Goal: Task Accomplishment & Management: Manage account settings

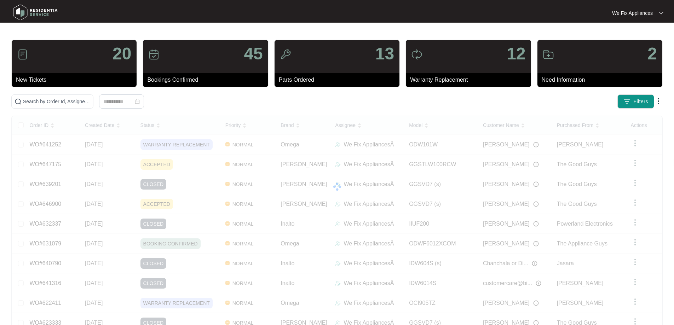
click at [27, 15] on img at bounding box center [36, 12] width 50 height 21
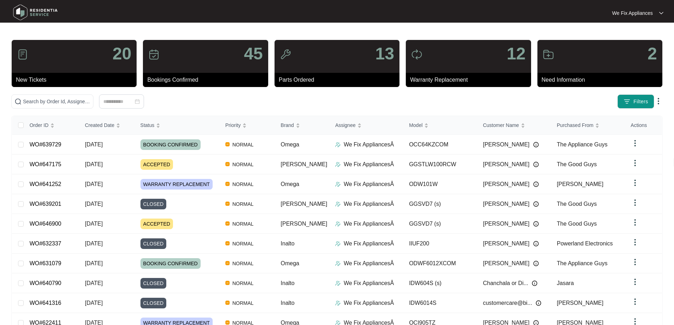
click at [24, 13] on img at bounding box center [36, 12] width 50 height 21
click at [48, 100] on input "text" at bounding box center [56, 102] width 67 height 8
paste input "636921"
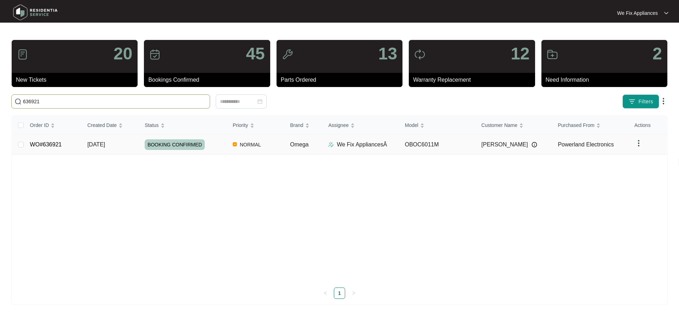
type input "636921"
click at [170, 139] on span "BOOKING CONFIRMED" at bounding box center [175, 144] width 60 height 11
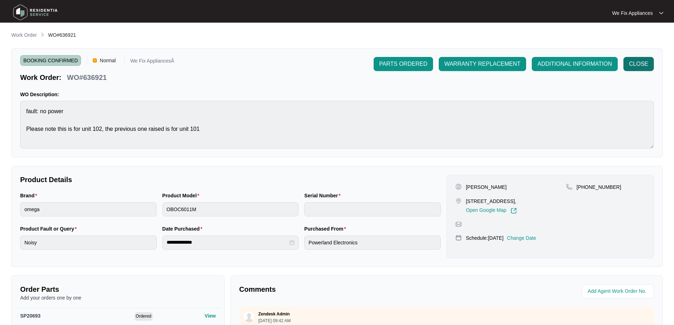
click at [636, 64] on span "CLOSE" at bounding box center [638, 64] width 19 height 8
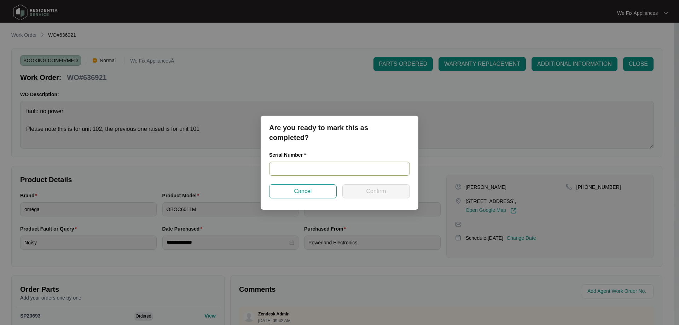
click at [324, 169] on input "text" at bounding box center [339, 169] width 141 height 14
paste input "425481824050060"
type input "425481824050060"
click at [371, 193] on span "Confirm" at bounding box center [376, 191] width 20 height 8
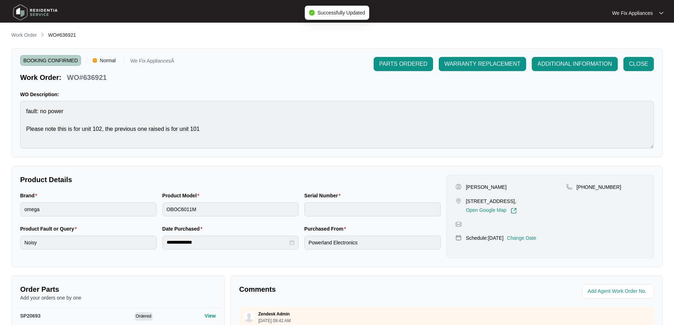
type input "425481824050060"
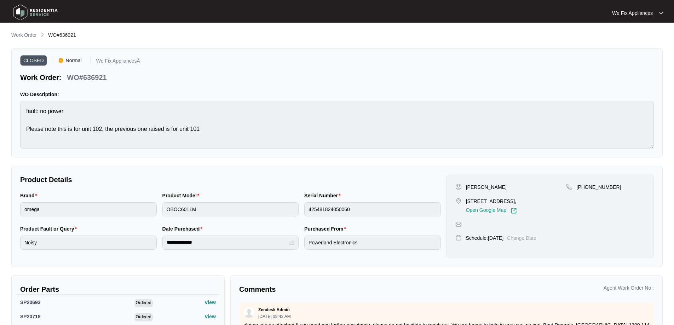
click at [25, 14] on img at bounding box center [36, 12] width 50 height 21
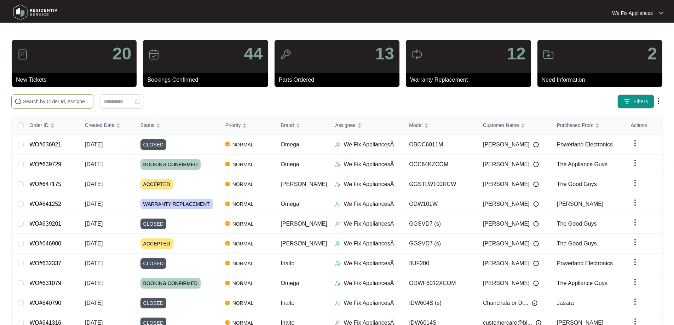
click at [39, 100] on input "text" at bounding box center [56, 102] width 67 height 8
paste input "631008"
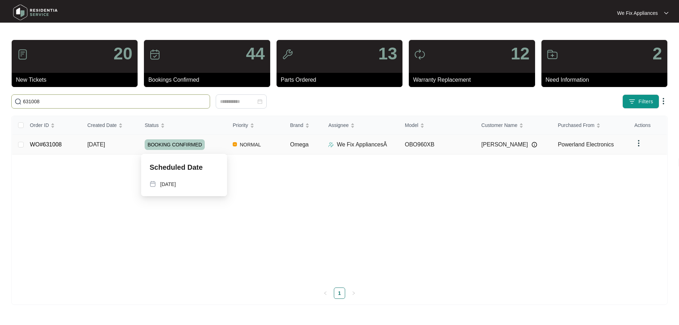
type input "631008"
click at [180, 148] on span "BOOKING CONFIRMED" at bounding box center [175, 144] width 60 height 11
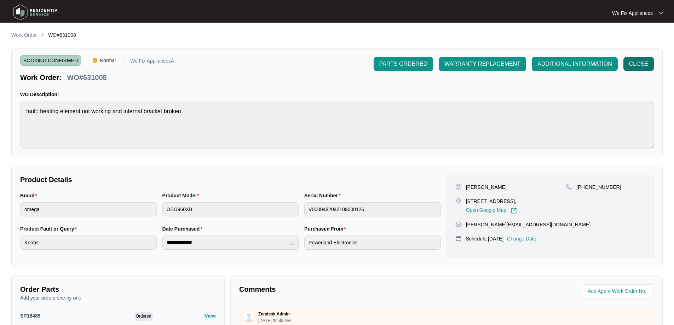
click at [636, 66] on span "CLOSE" at bounding box center [638, 64] width 19 height 8
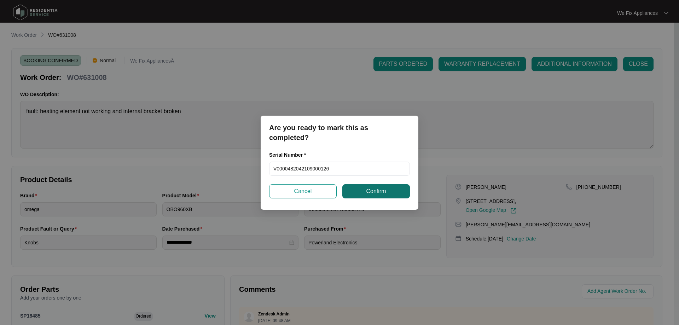
click at [371, 192] on span "Confirm" at bounding box center [376, 191] width 20 height 8
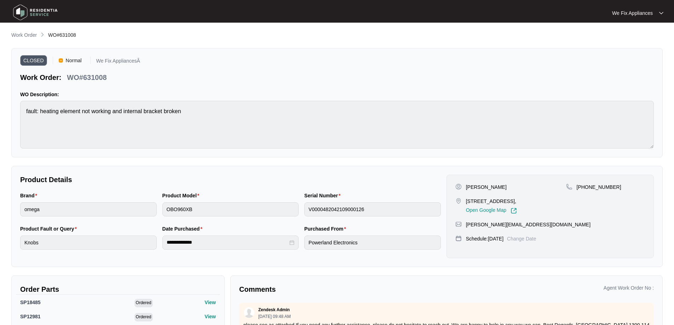
click at [17, 13] on img at bounding box center [36, 12] width 50 height 21
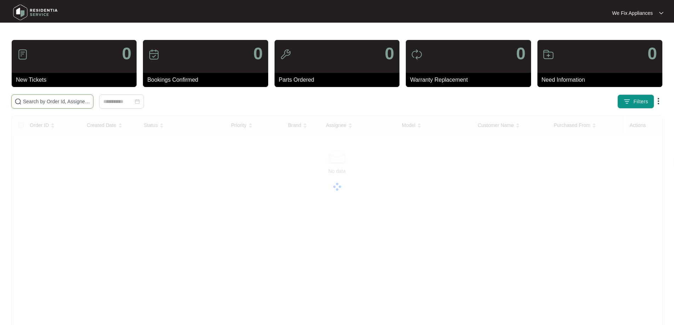
click at [47, 100] on input "text" at bounding box center [56, 102] width 67 height 8
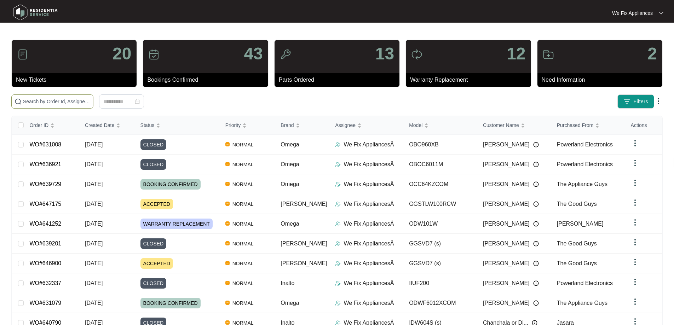
click at [47, 100] on input "text" at bounding box center [56, 102] width 67 height 8
paste input "640083"
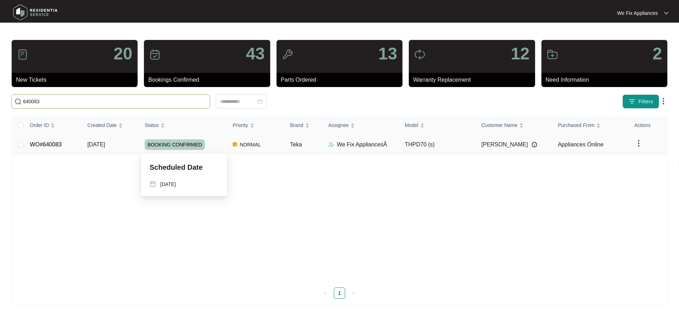
type input "640083"
click at [179, 145] on span "BOOKING CONFIRMED" at bounding box center [175, 144] width 60 height 11
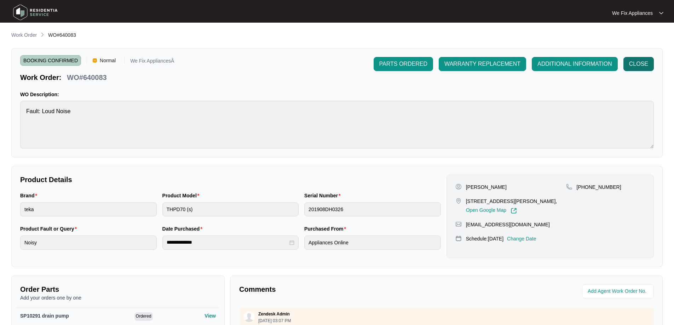
click at [636, 67] on span "CLOSE" at bounding box center [638, 64] width 19 height 8
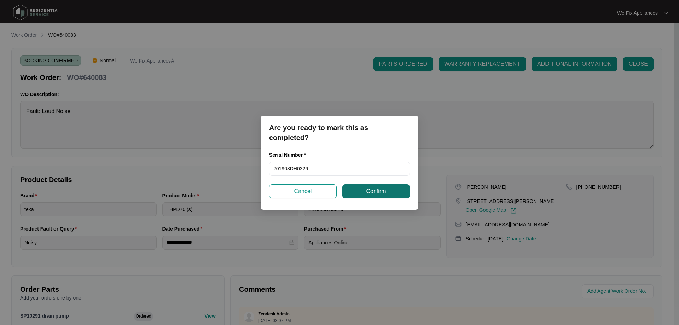
click at [386, 192] on span "Confirm" at bounding box center [376, 191] width 20 height 8
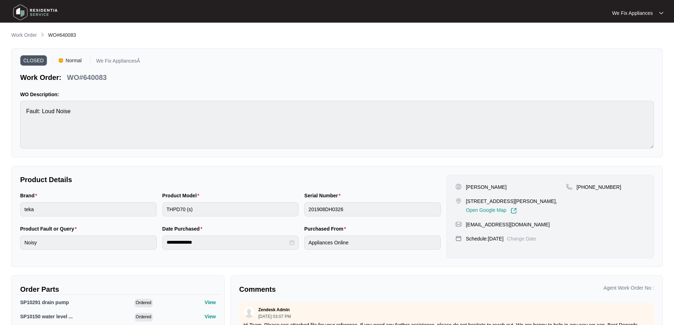
click at [20, 11] on img at bounding box center [36, 12] width 50 height 21
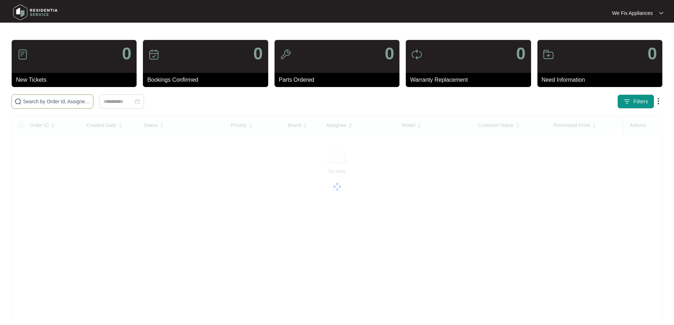
click at [41, 102] on input "text" at bounding box center [56, 102] width 67 height 8
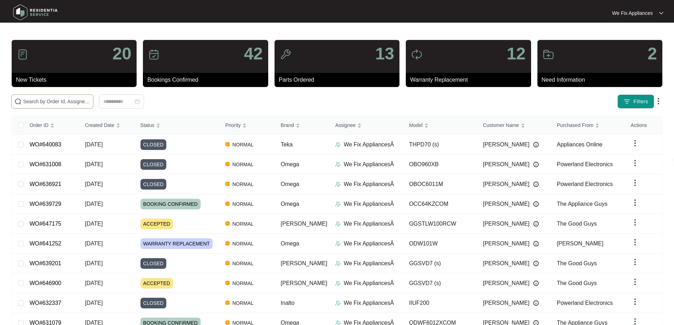
paste input "644380"
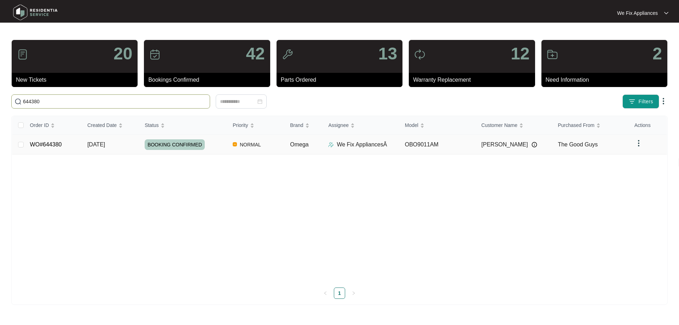
type input "644380"
click at [183, 147] on span "BOOKING CONFIRMED" at bounding box center [175, 144] width 60 height 11
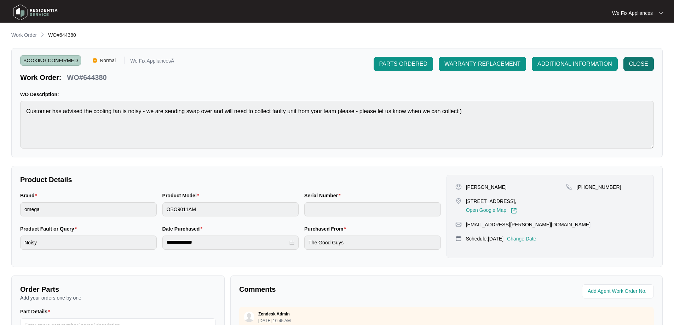
click at [638, 65] on span "CLOSE" at bounding box center [638, 64] width 19 height 8
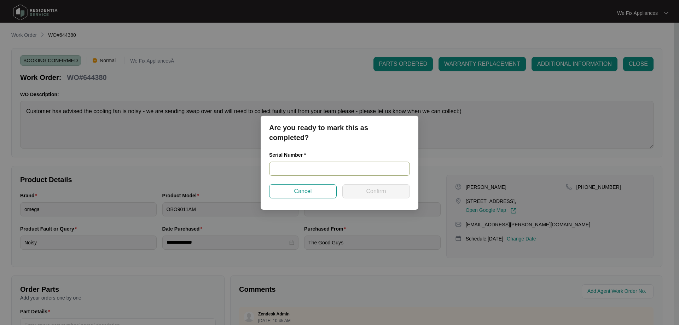
click at [328, 170] on input "text" at bounding box center [339, 169] width 141 height 14
paste input "967581825040114"
type input "967581825040114"
click at [369, 190] on span "Confirm" at bounding box center [376, 191] width 20 height 8
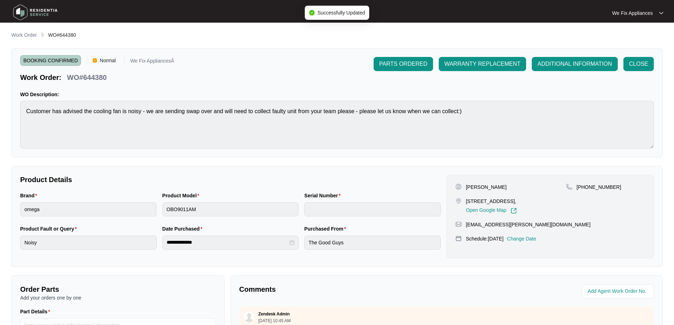
type input "967581825040114"
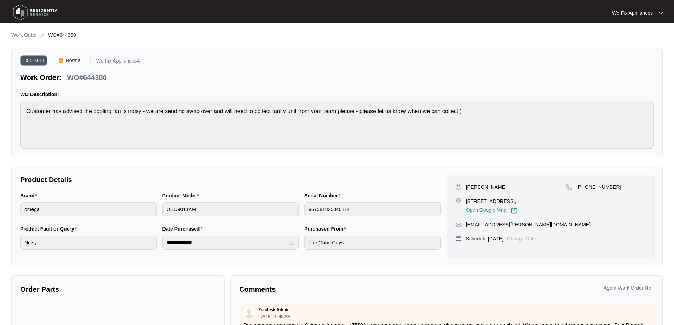
click at [24, 10] on img at bounding box center [36, 12] width 50 height 21
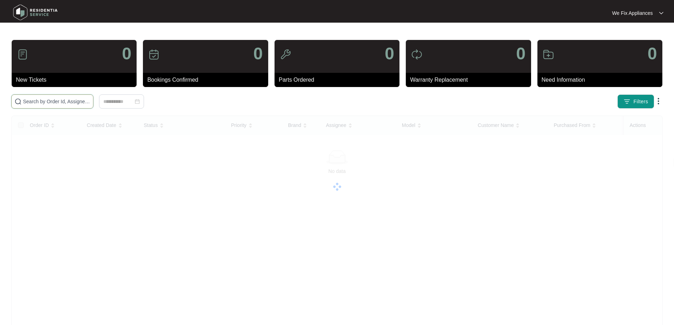
click at [58, 101] on input "text" at bounding box center [56, 102] width 67 height 8
paste input "645595"
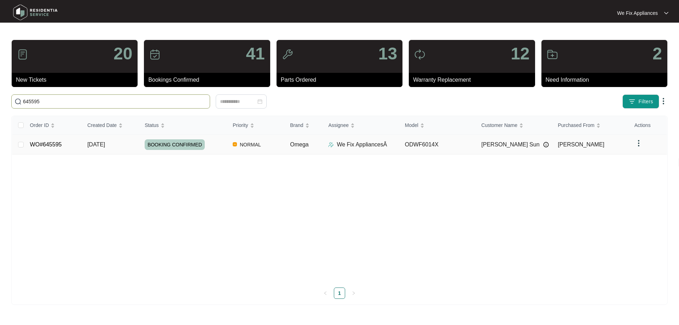
type input "645595"
click at [171, 146] on span "BOOKING CONFIRMED" at bounding box center [175, 144] width 60 height 11
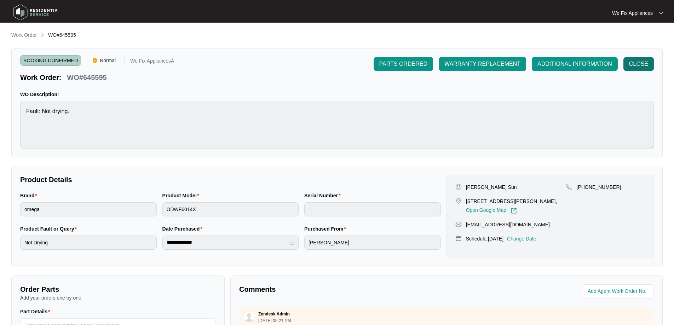
click at [641, 67] on span "CLOSE" at bounding box center [638, 64] width 19 height 8
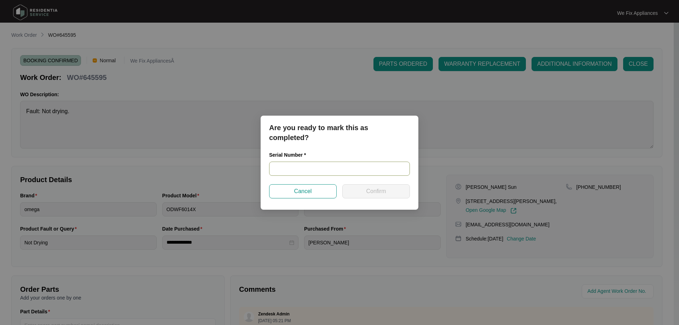
click at [300, 167] on input "text" at bounding box center [339, 169] width 141 height 14
paste input "24127225030100078"
type input "24127225030100078"
click at [376, 189] on span "Confirm" at bounding box center [376, 191] width 20 height 8
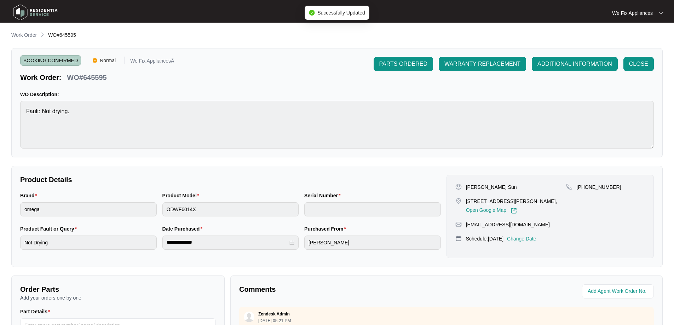
type input "24127225030100078"
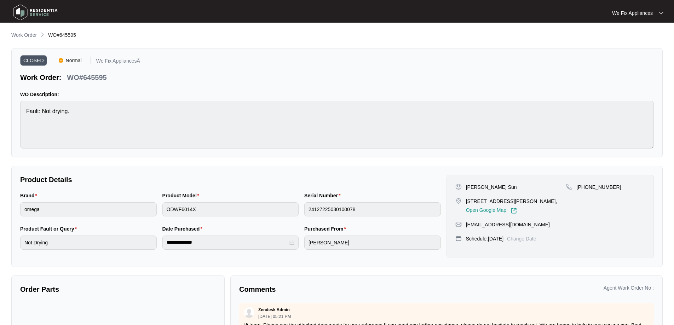
click at [16, 15] on img at bounding box center [36, 12] width 50 height 21
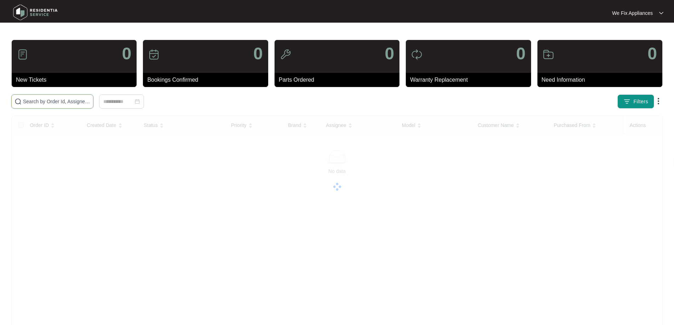
click at [50, 99] on input "text" at bounding box center [56, 102] width 67 height 8
paste input "640879"
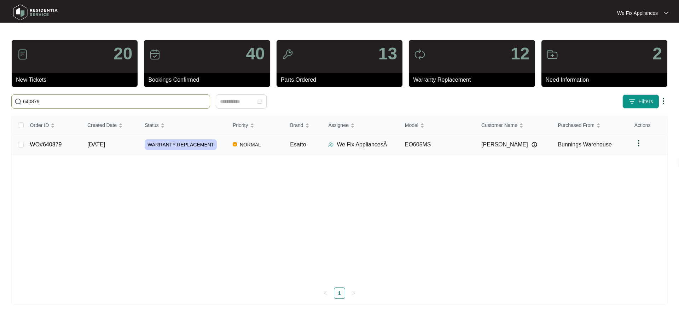
type input "640879"
click at [167, 143] on span "WARRANTY REPLACEMENT" at bounding box center [181, 144] width 72 height 11
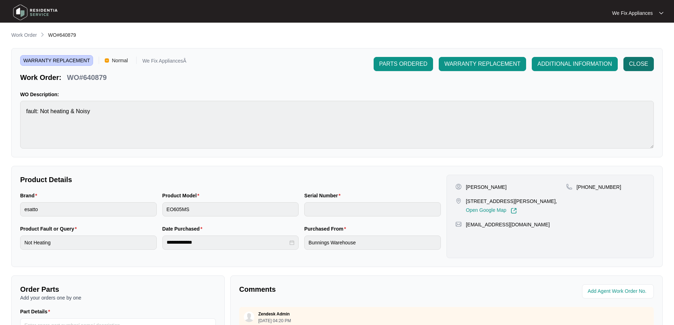
click at [638, 59] on button "CLOSE" at bounding box center [638, 64] width 30 height 14
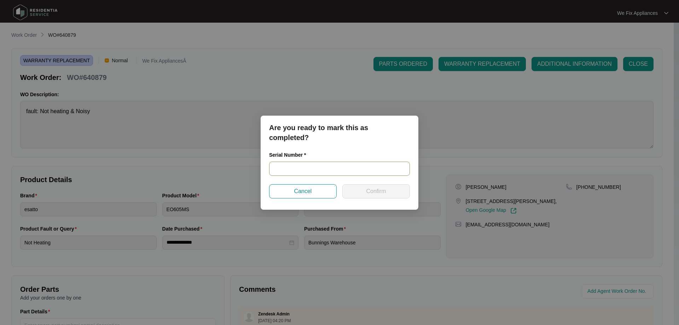
click at [315, 167] on input "text" at bounding box center [339, 169] width 141 height 14
paste input "2024020125"
type input "2024020125"
click at [363, 193] on button "Confirm" at bounding box center [376, 191] width 68 height 14
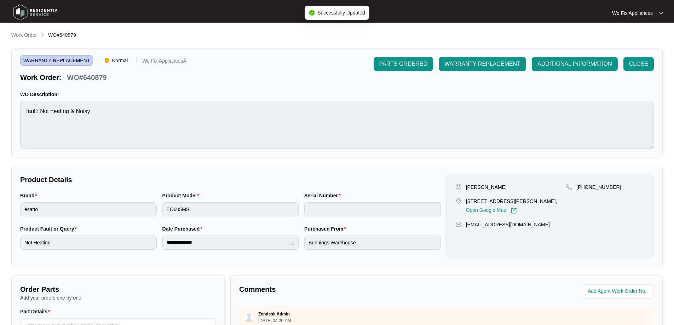
type input "2024020125"
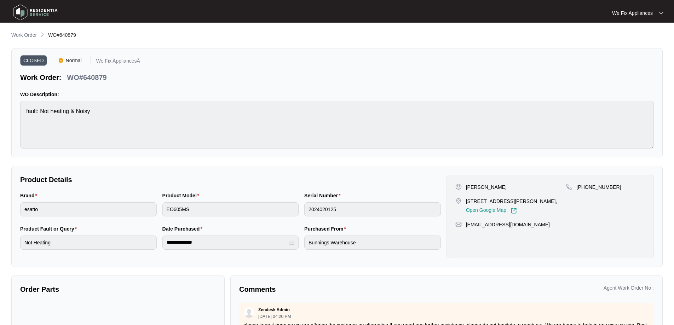
click at [24, 11] on img at bounding box center [36, 12] width 50 height 21
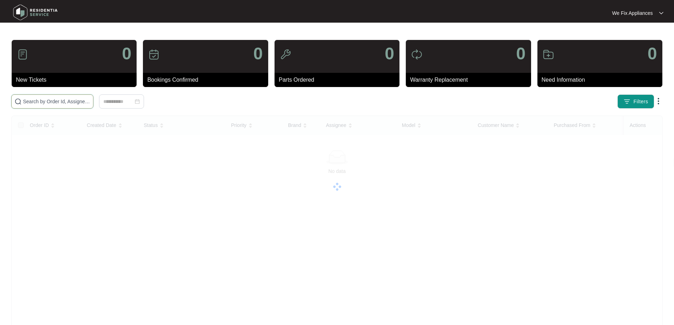
click at [48, 100] on input "text" at bounding box center [56, 102] width 67 height 8
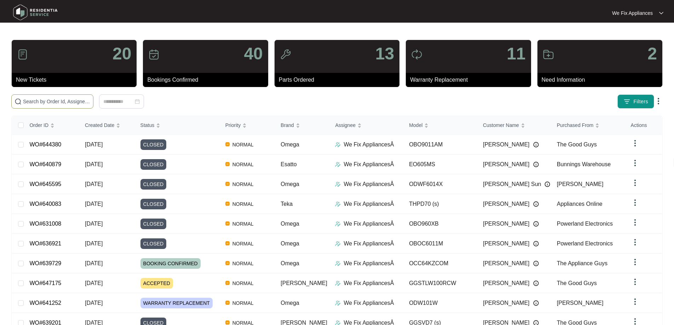
paste input "631079"
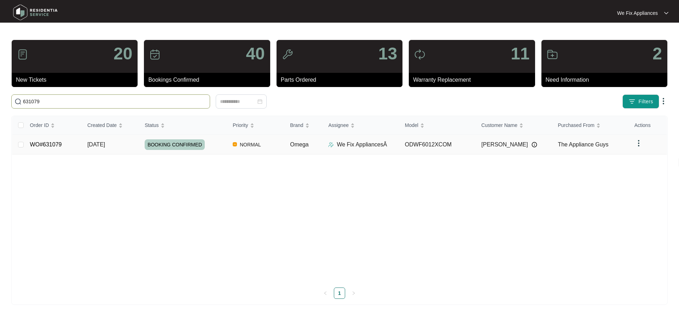
type input "631079"
click at [179, 140] on span "BOOKING CONFIRMED" at bounding box center [175, 144] width 60 height 11
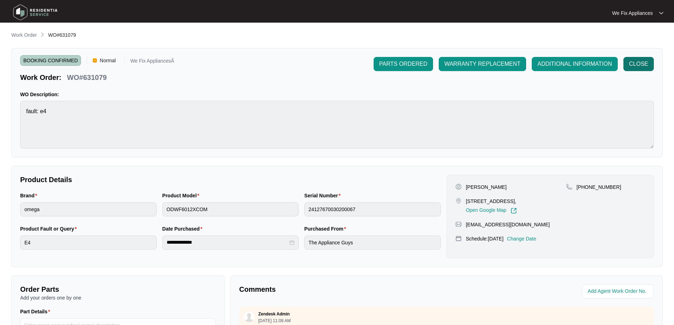
click at [636, 65] on span "CLOSE" at bounding box center [638, 64] width 19 height 8
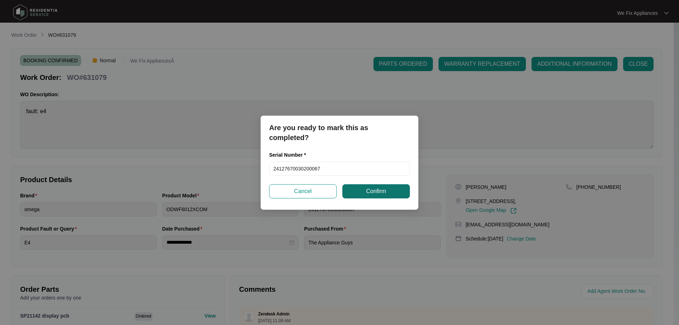
click at [375, 195] on span "Confirm" at bounding box center [376, 191] width 20 height 8
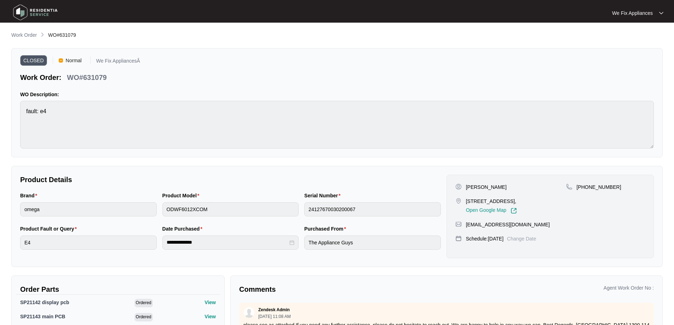
click at [14, 15] on img at bounding box center [36, 12] width 50 height 21
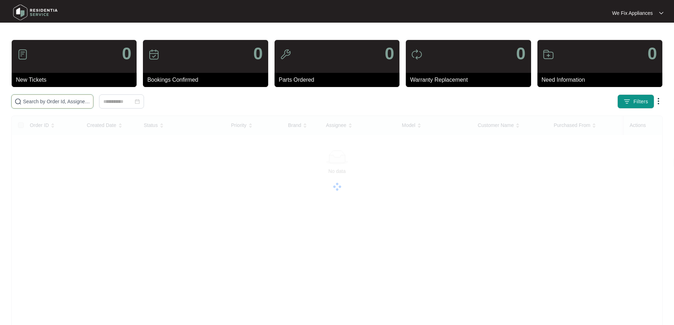
click at [53, 104] on input "text" at bounding box center [56, 102] width 67 height 8
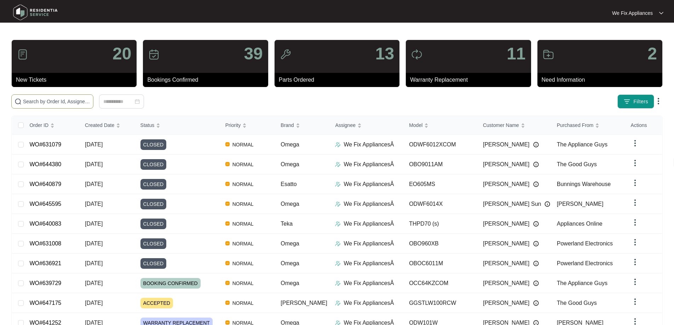
paste input "640116"
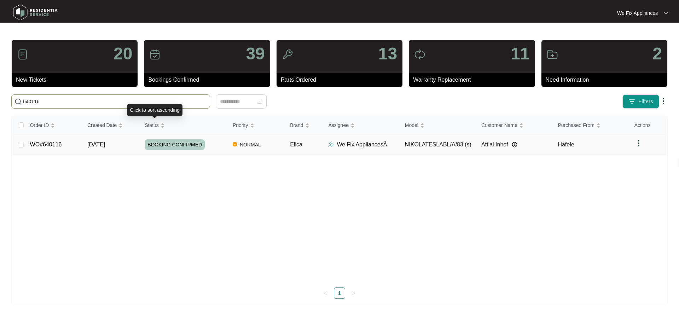
type input "640116"
click at [172, 142] on span "BOOKING CONFIRMED" at bounding box center [175, 144] width 60 height 11
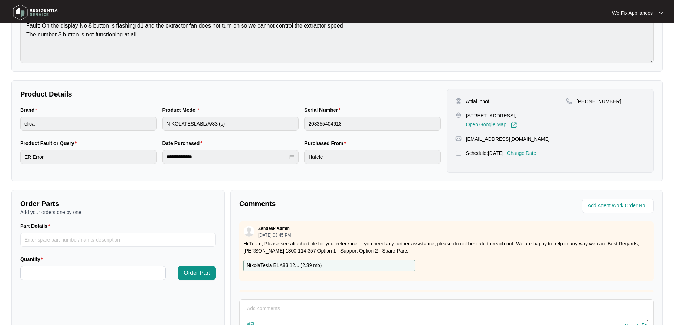
scroll to position [144, 0]
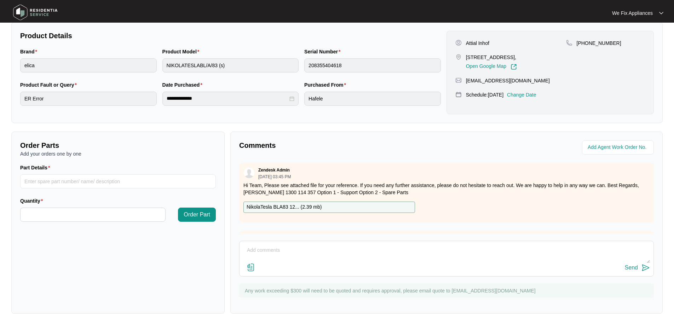
click at [299, 207] on p "NikolaTesla BLA83 12... ( 2.39 mb )" at bounding box center [284, 207] width 75 height 8
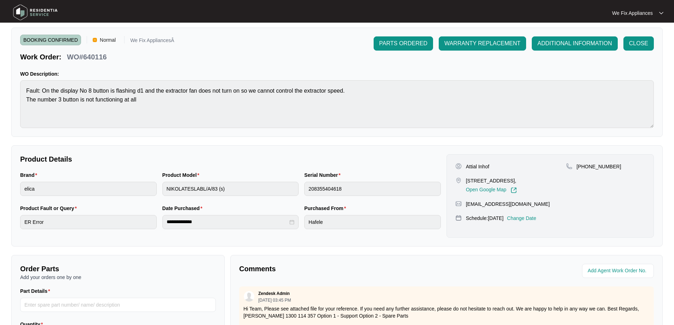
scroll to position [0, 0]
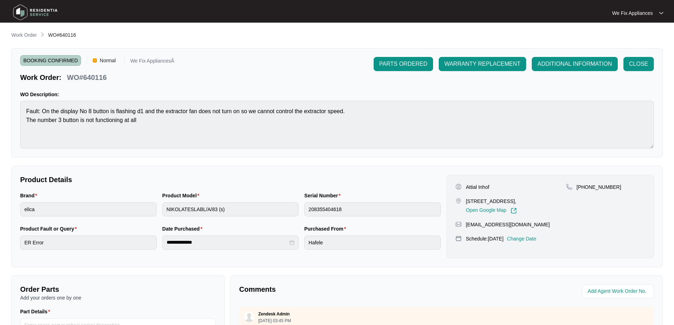
click at [20, 15] on img at bounding box center [36, 12] width 50 height 21
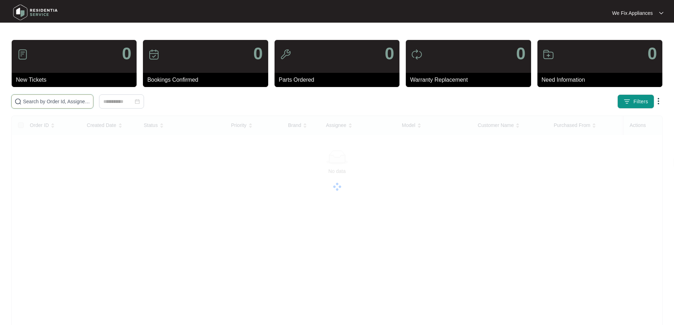
click at [44, 103] on input "text" at bounding box center [56, 102] width 67 height 8
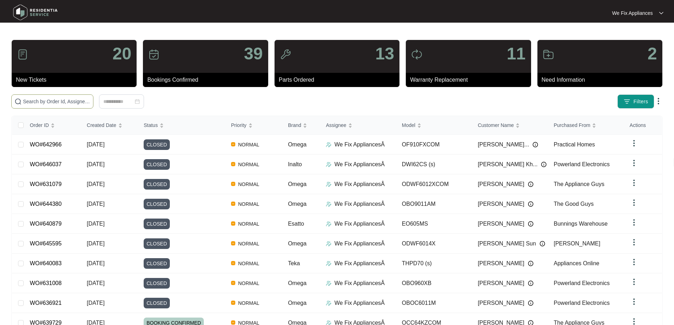
paste input "646068"
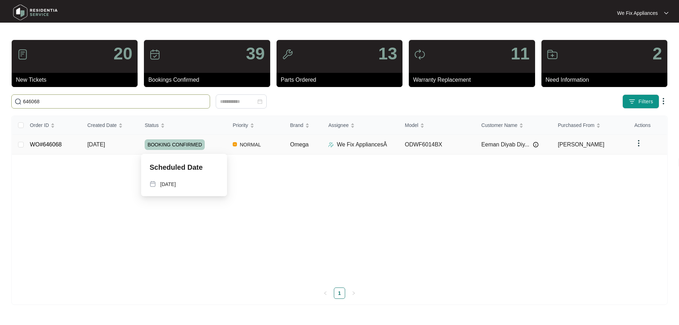
type input "646068"
click at [176, 145] on span "BOOKING CONFIRMED" at bounding box center [175, 144] width 60 height 11
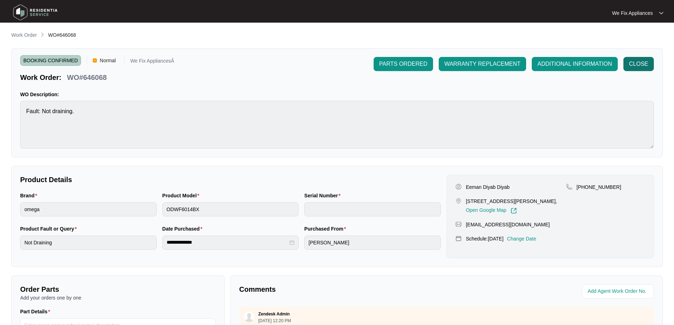
click at [636, 66] on span "CLOSE" at bounding box center [638, 64] width 19 height 8
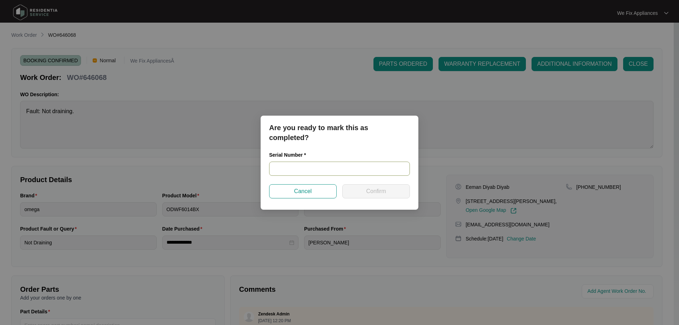
click at [341, 172] on input "text" at bounding box center [339, 169] width 141 height 14
paste input "25046304020100004"
type input "25046304020100004"
click at [363, 193] on button "Confirm" at bounding box center [376, 191] width 68 height 14
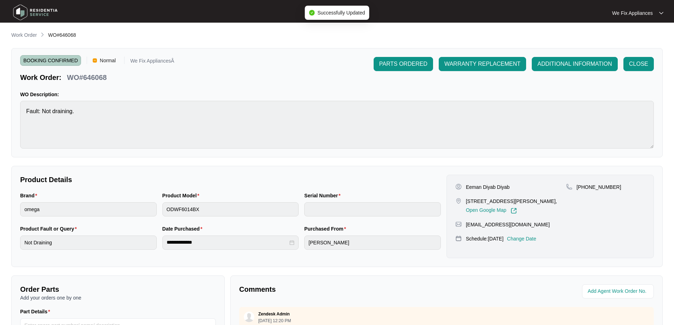
type input "25046304020100004"
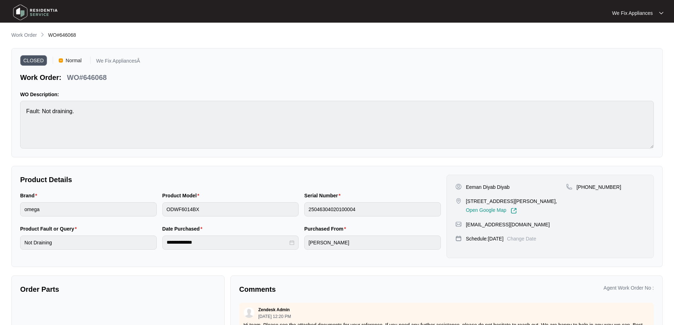
click at [23, 9] on img at bounding box center [36, 12] width 50 height 21
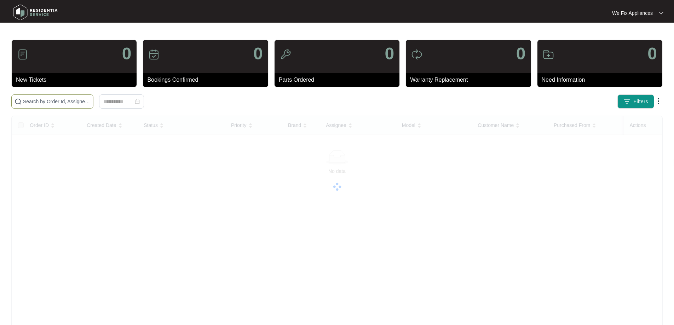
click at [42, 100] on input "text" at bounding box center [56, 102] width 67 height 8
paste input "644957"
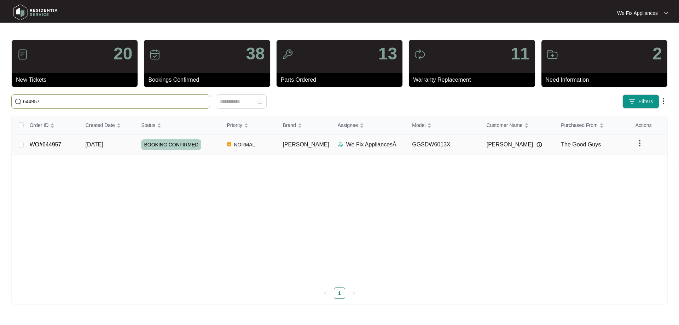
type input "644957"
click at [182, 138] on td "BOOKING CONFIRMED" at bounding box center [178, 145] width 86 height 20
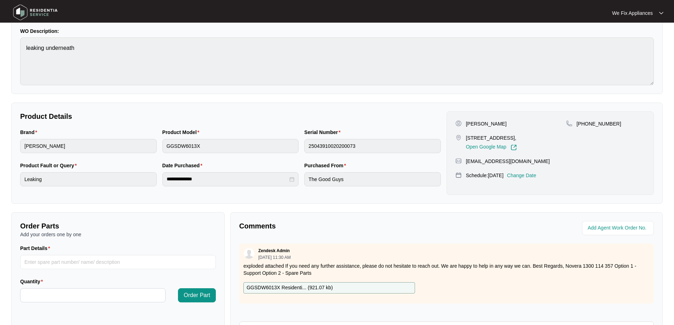
scroll to position [144, 0]
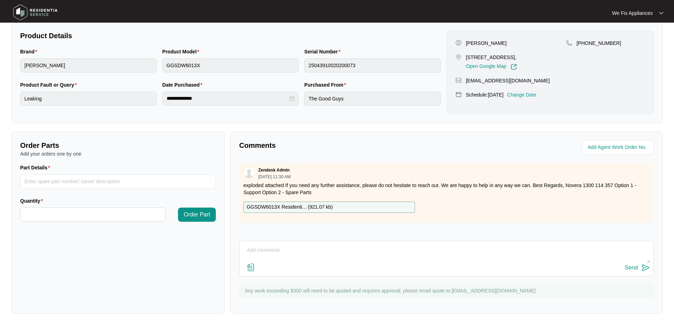
click at [280, 207] on p "GGSDW6013X Residenti... ( 921.07 kb )" at bounding box center [290, 207] width 86 height 8
click at [59, 184] on input "Part Details" at bounding box center [118, 181] width 196 height 14
paste input "SP21266"
type input "SP21266"
click at [56, 215] on input "Quantity" at bounding box center [93, 214] width 145 height 13
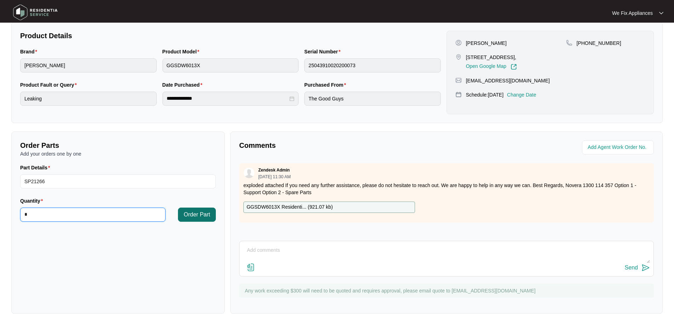
type input "*"
click at [195, 216] on span "Order Part" at bounding box center [197, 214] width 27 height 8
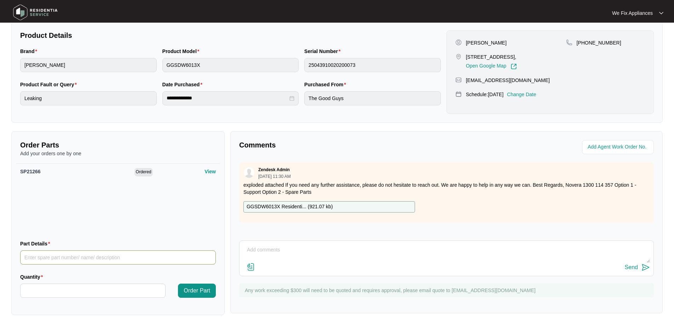
click at [64, 255] on input "Part Details" at bounding box center [118, 257] width 196 height 14
paste input "SP12102"
type input "SP12102"
click at [62, 285] on input "Quantity" at bounding box center [93, 290] width 145 height 13
type input "*"
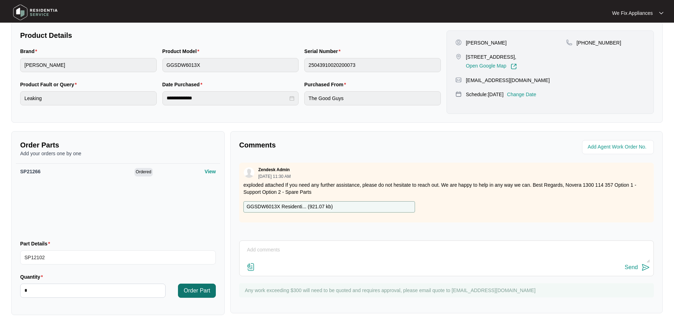
click at [208, 288] on span "Order Part" at bounding box center [197, 291] width 27 height 8
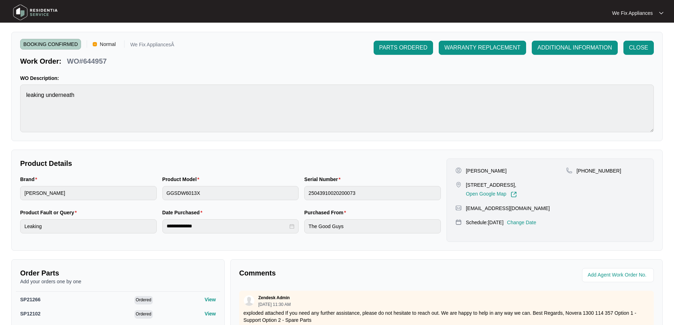
scroll to position [0, 0]
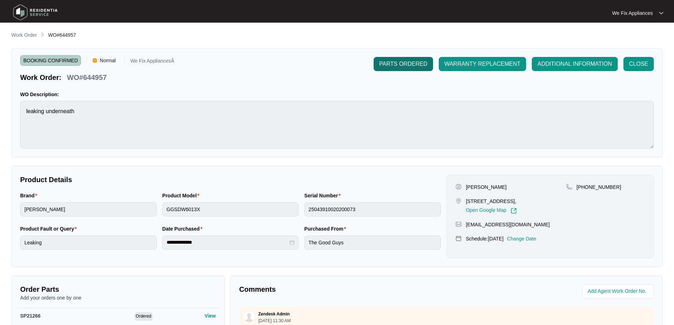
click at [411, 66] on span "PARTS ORDERED" at bounding box center [403, 64] width 48 height 8
click at [23, 13] on img at bounding box center [36, 12] width 50 height 21
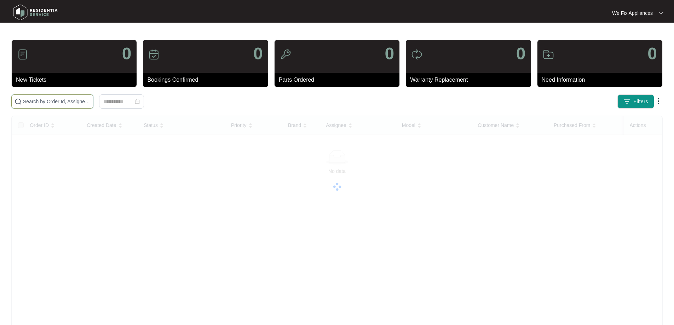
click at [46, 101] on input "text" at bounding box center [56, 102] width 67 height 8
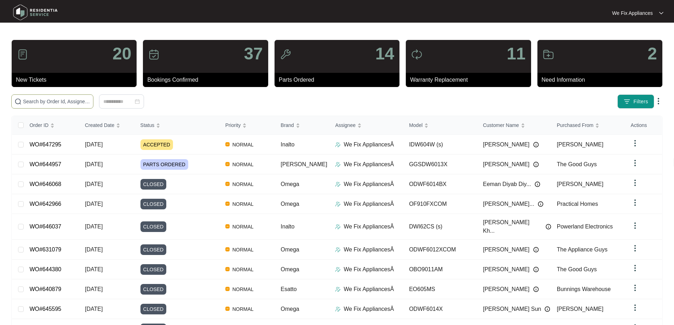
paste input "645600"
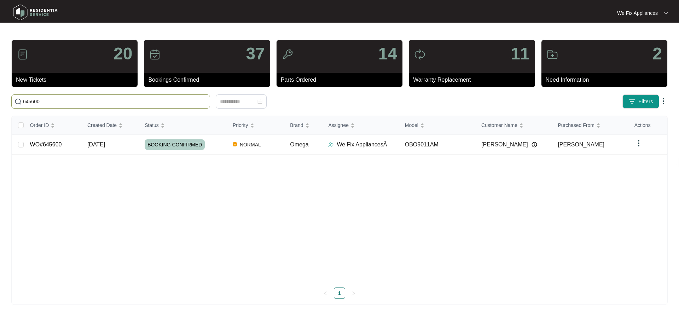
type input "645600"
click at [172, 146] on span "BOOKING CONFIRMED" at bounding box center [175, 144] width 60 height 11
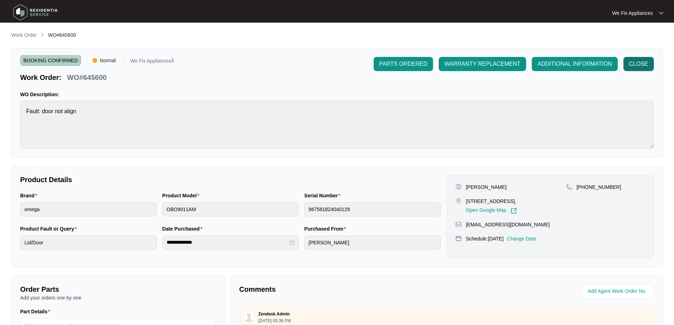
click at [643, 66] on span "CLOSE" at bounding box center [638, 64] width 19 height 8
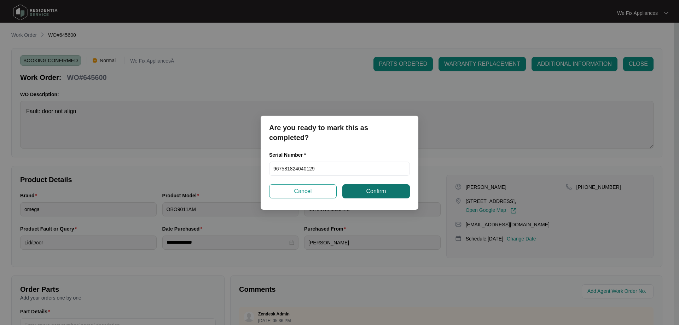
click at [382, 195] on span "Confirm" at bounding box center [376, 191] width 20 height 8
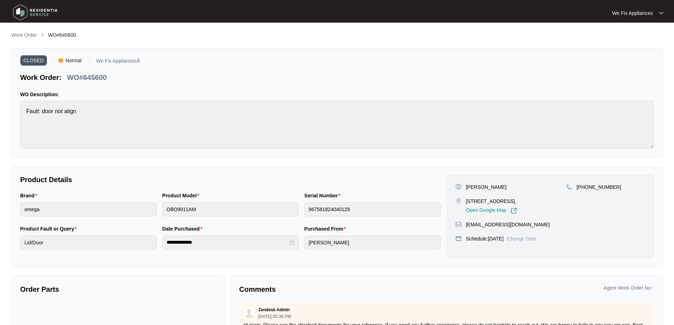
click at [28, 12] on img at bounding box center [36, 12] width 50 height 21
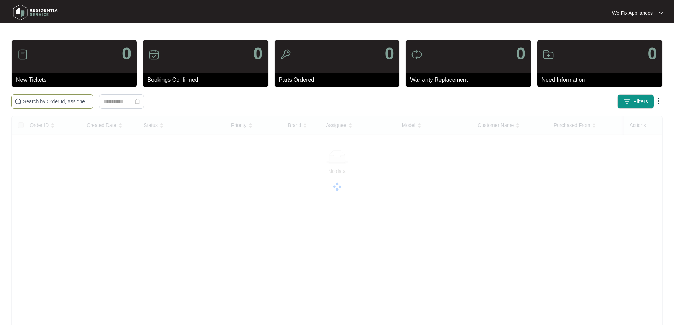
click at [51, 100] on input "text" at bounding box center [56, 102] width 67 height 8
paste input "640116"
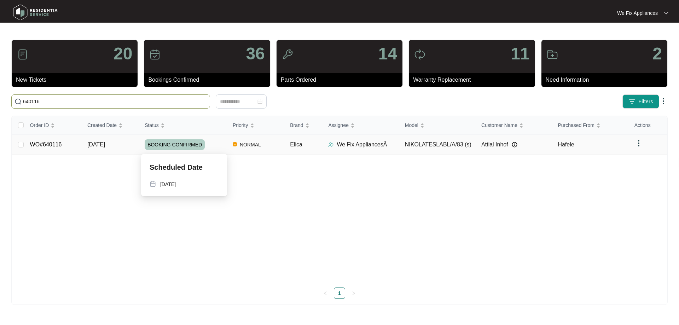
type input "640116"
click at [167, 143] on span "BOOKING CONFIRMED" at bounding box center [175, 144] width 60 height 11
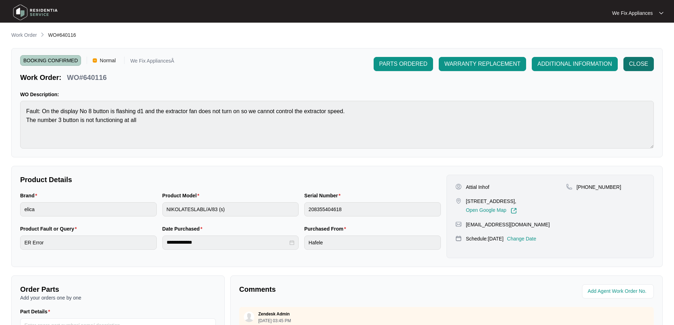
click at [640, 67] on span "CLOSE" at bounding box center [638, 64] width 19 height 8
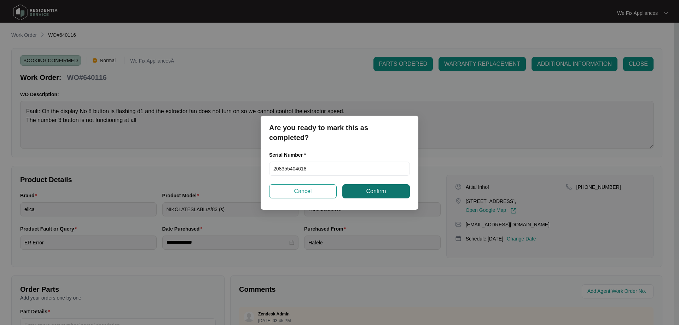
click at [367, 190] on span "Confirm" at bounding box center [376, 191] width 20 height 8
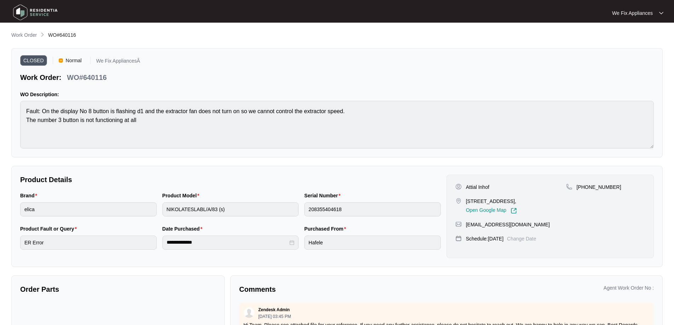
click at [47, 17] on img at bounding box center [36, 12] width 50 height 21
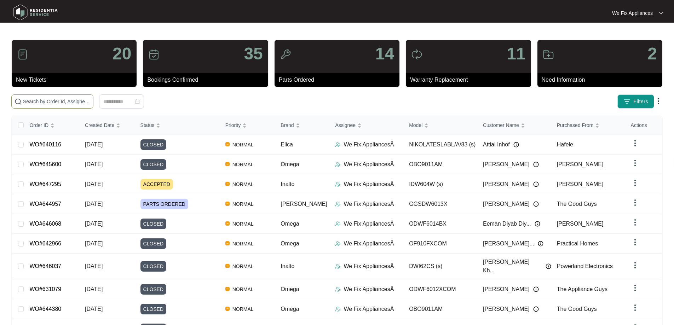
paste input "646736"
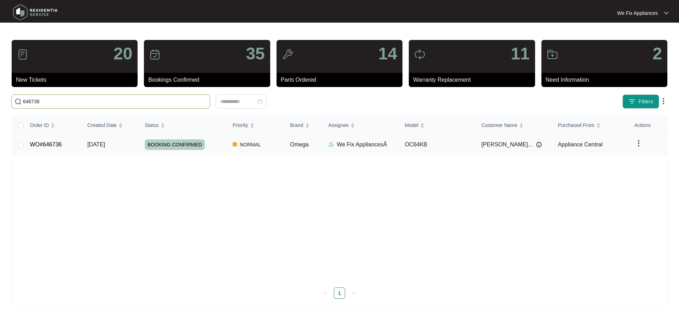
type input "646736"
click at [54, 143] on link "WO#646736" at bounding box center [46, 145] width 32 height 6
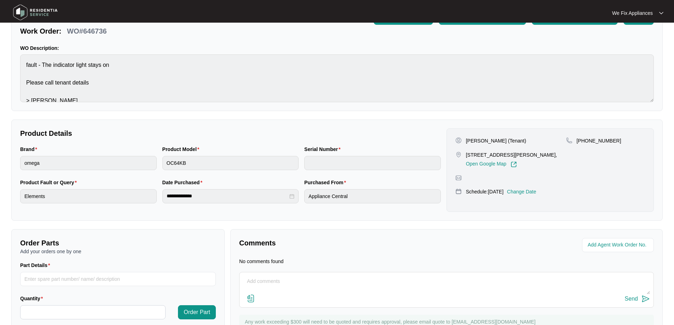
scroll to position [78, 0]
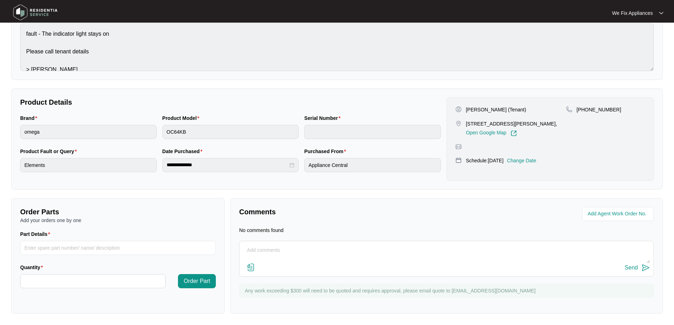
click at [311, 256] on textarea at bounding box center [446, 254] width 407 height 18
type textarea "Hi guys customer cncelled tomorrows service rebooked for [DATE] instead"
click at [531, 164] on p "Change Date" at bounding box center [521, 160] width 29 height 7
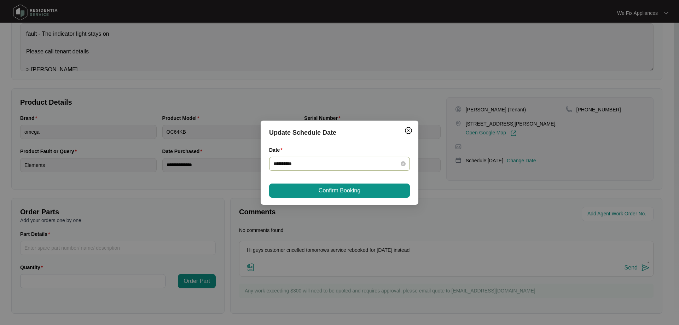
click at [328, 167] on input "**********" at bounding box center [335, 164] width 124 height 8
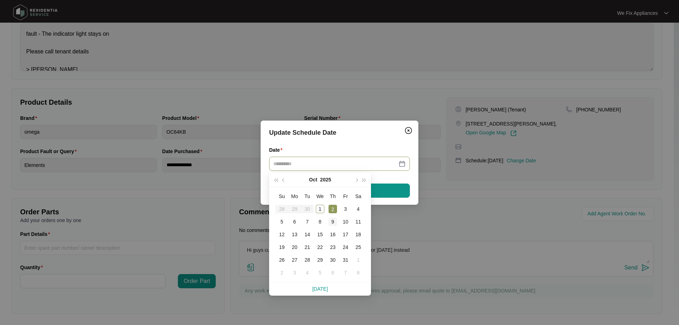
click at [335, 221] on div "9" at bounding box center [333, 222] width 8 height 8
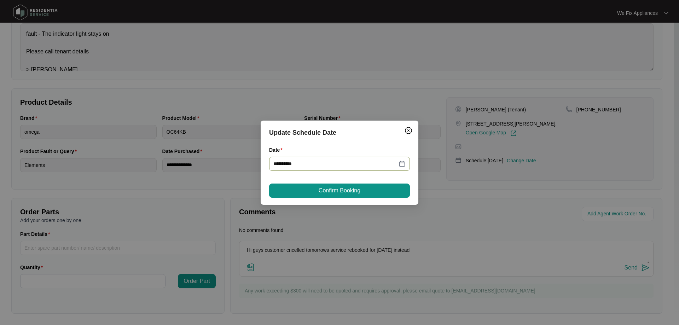
type input "**********"
click at [354, 191] on span "Confirm Booking" at bounding box center [340, 190] width 42 height 8
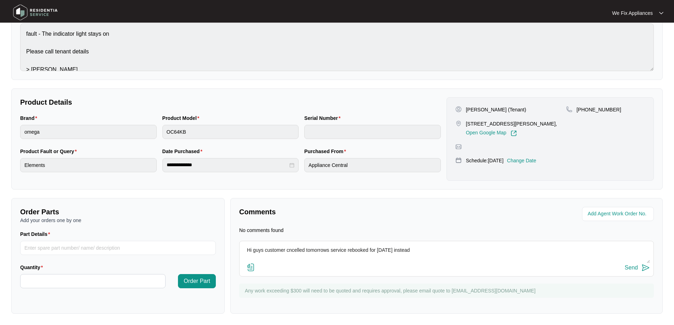
click at [43, 8] on img at bounding box center [36, 12] width 50 height 21
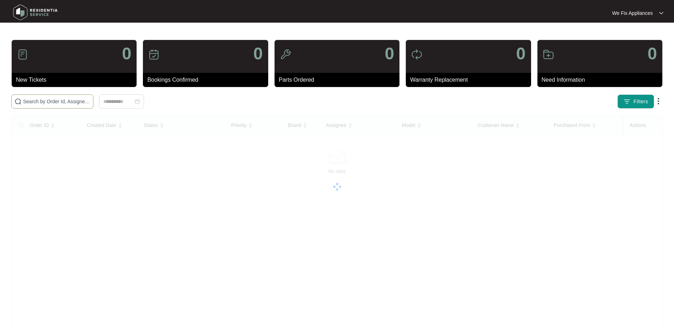
paste input "646502"
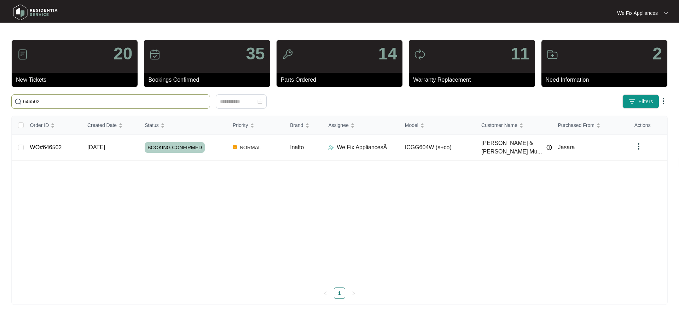
type input "646502"
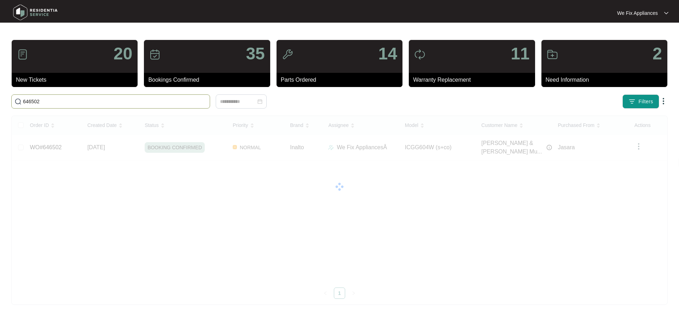
drag, startPoint x: 54, startPoint y: 103, endPoint x: 0, endPoint y: 87, distance: 56.9
click at [0, 87] on main "20 New Tickets 35 Bookings Confirmed 14 Parts Ordered 11 Warranty Replacement 2…" at bounding box center [339, 162] width 679 height 325
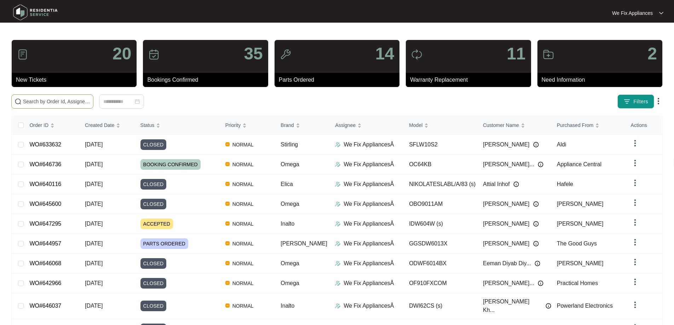
paste input "646502"
type input "646502"
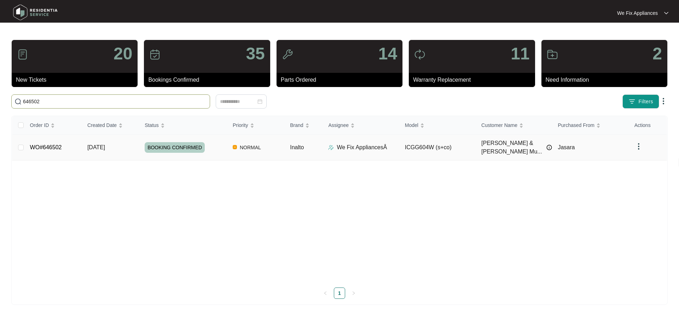
click at [45, 145] on link "WO#646502" at bounding box center [46, 147] width 32 height 6
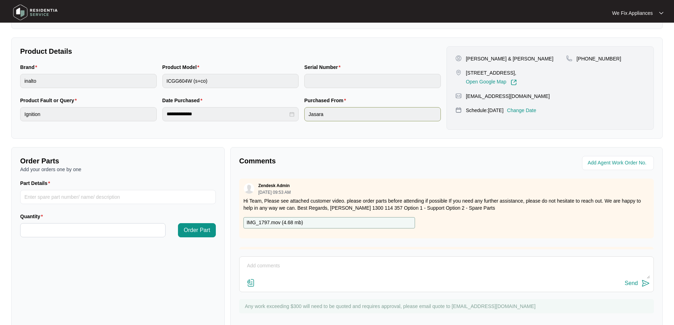
scroll to position [142, 0]
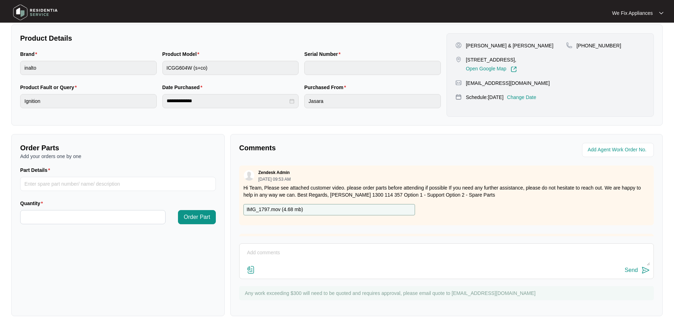
click at [304, 256] on textarea at bounding box center [446, 256] width 407 height 18
type textarea "h"
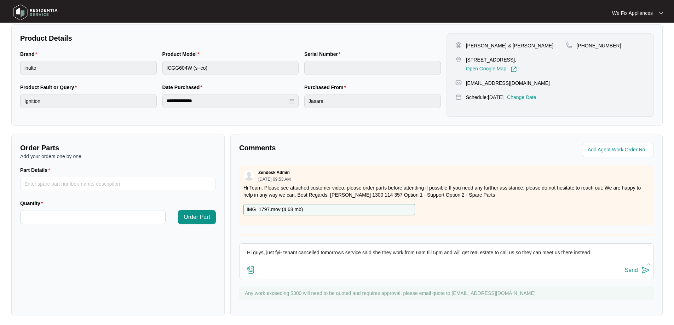
click at [380, 253] on textarea "Hi guys, just fyi- tenant cancelled tomorrows service said she they work from 6…" at bounding box center [446, 256] width 407 height 18
type textarea "Hi guys, just fyi- tenant cancelled tomorrows service said they work from 6am t…"
click at [632, 270] on div "Send" at bounding box center [631, 270] width 13 height 6
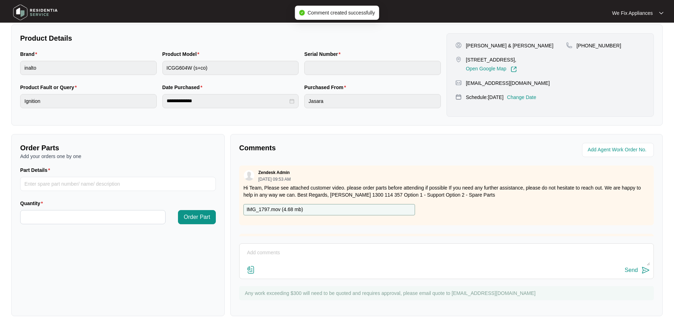
click at [49, 13] on img at bounding box center [36, 12] width 50 height 21
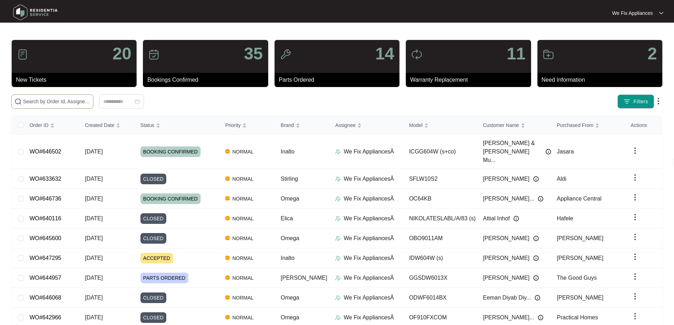
paste input "647295"
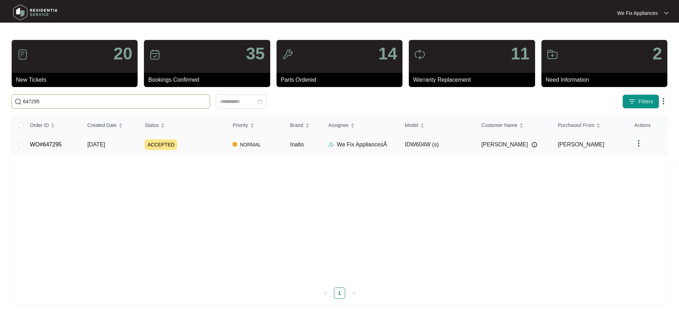
type input "647295"
click at [48, 145] on link "WO#647295" at bounding box center [46, 145] width 32 height 6
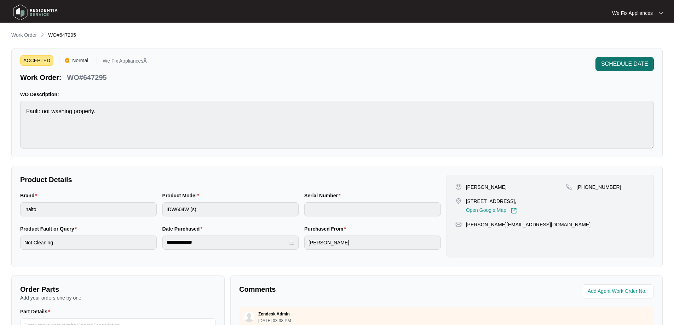
click at [627, 68] on button "SCHEDULE DATE" at bounding box center [624, 64] width 58 height 14
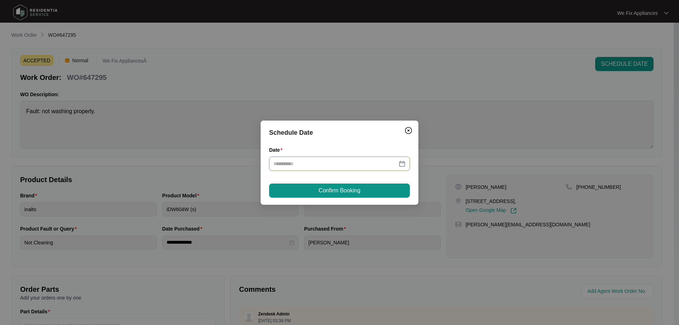
click at [324, 165] on input "Date" at bounding box center [335, 164] width 124 height 8
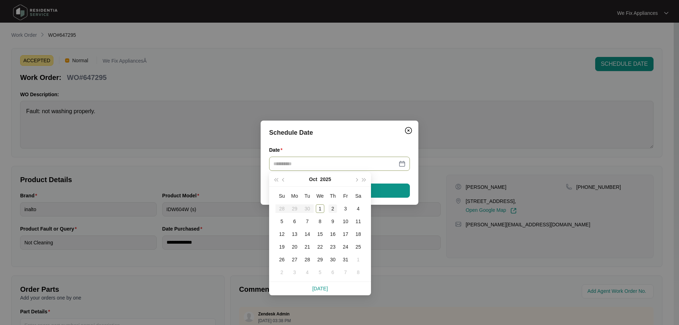
type input "**********"
click at [331, 208] on div "2" at bounding box center [333, 208] width 8 height 8
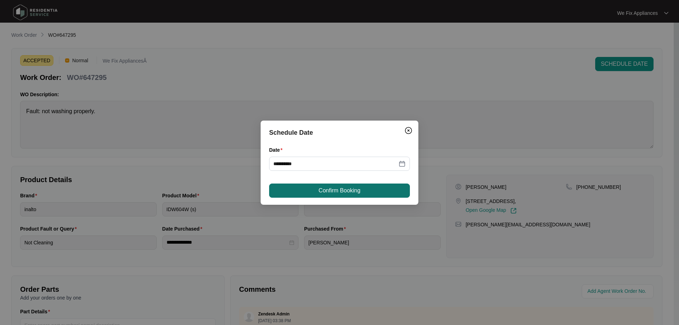
click at [335, 187] on span "Confirm Booking" at bounding box center [340, 190] width 42 height 8
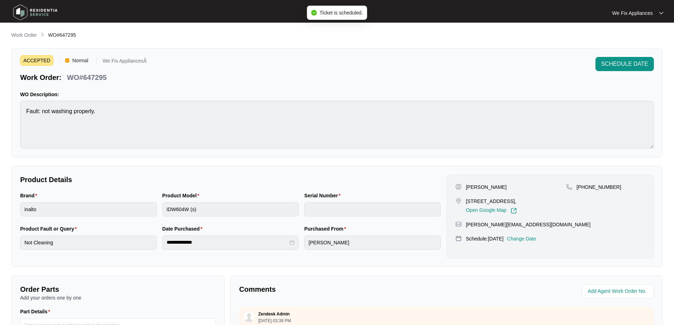
click at [45, 13] on img at bounding box center [36, 12] width 50 height 21
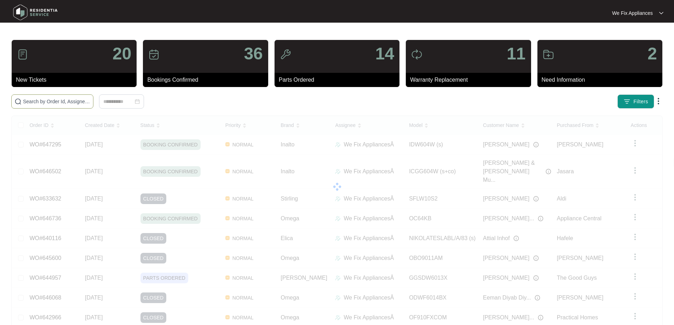
paste input "647175"
type input "647175"
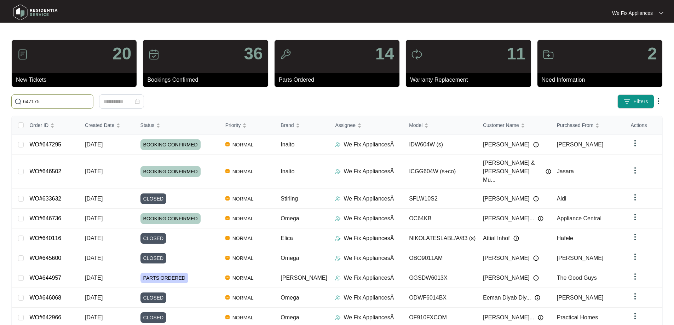
drag, startPoint x: 48, startPoint y: 100, endPoint x: 42, endPoint y: 108, distance: 10.1
click at [42, 106] on span "647175" at bounding box center [52, 101] width 82 height 14
drag, startPoint x: 53, startPoint y: 103, endPoint x: 0, endPoint y: 81, distance: 57.4
click at [0, 81] on main "20 New Tickets 36 Bookings Confirmed 14 Parts Ordered 11 Warranty Replacement 2…" at bounding box center [337, 194] width 674 height 388
paste input "647175"
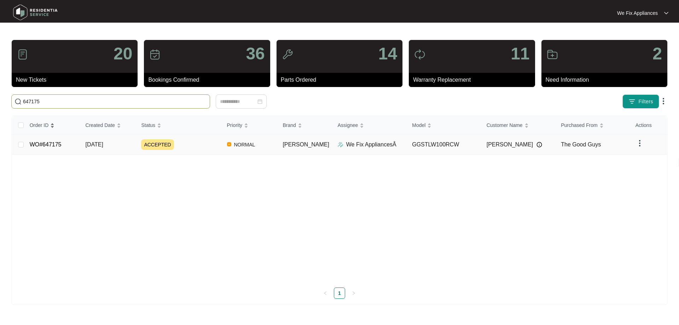
type input "647175"
click at [49, 143] on link "WO#647175" at bounding box center [46, 145] width 32 height 6
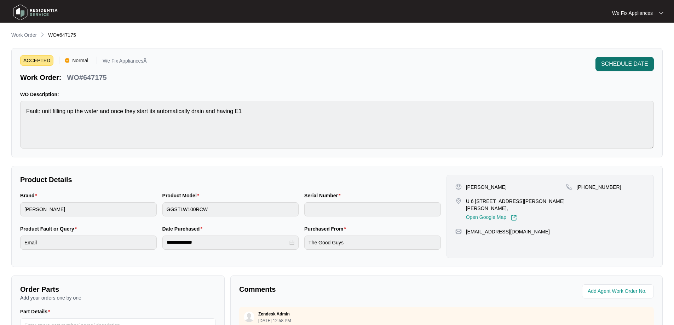
click at [616, 63] on span "SCHEDULE DATE" at bounding box center [624, 64] width 47 height 8
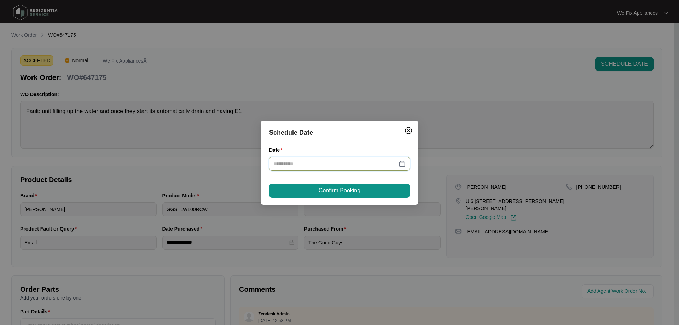
click at [341, 161] on input "Date" at bounding box center [335, 164] width 124 height 8
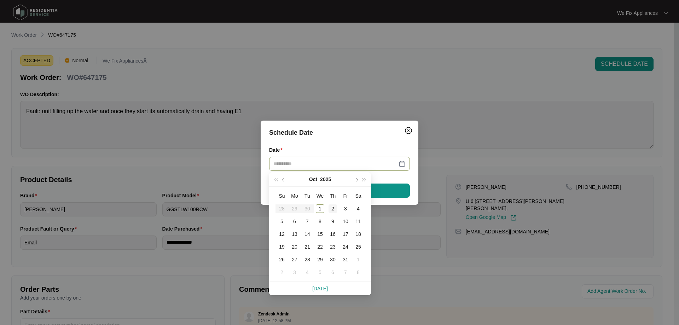
type input "**********"
click at [334, 207] on div "2" at bounding box center [333, 208] width 8 height 8
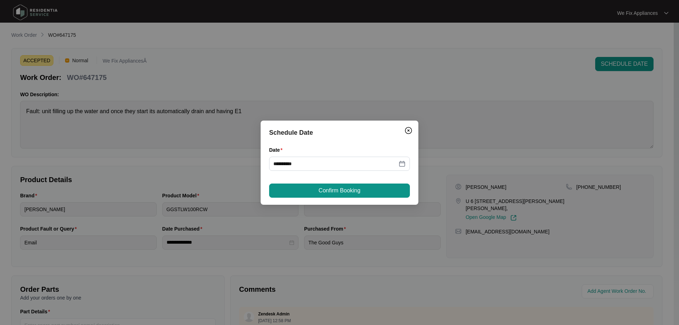
click at [338, 188] on span "Confirm Booking" at bounding box center [340, 190] width 42 height 8
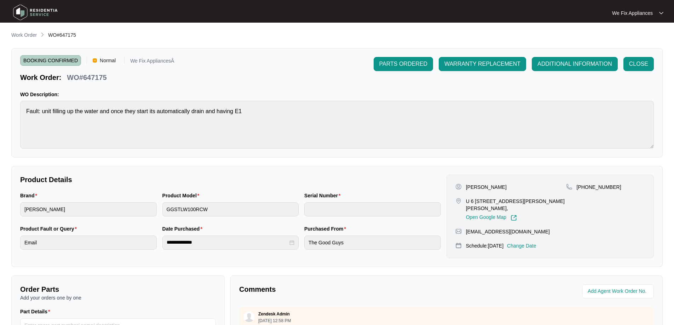
click at [43, 7] on img at bounding box center [36, 12] width 50 height 21
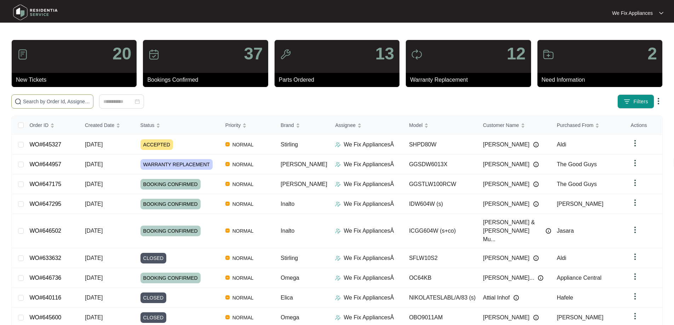
paste input "637504"
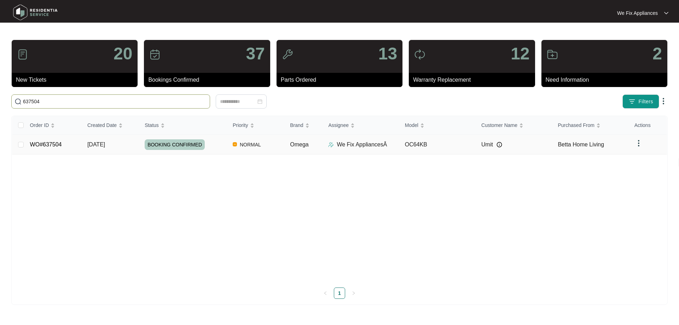
type input "637504"
click at [47, 144] on link "WO#637504" at bounding box center [46, 145] width 32 height 6
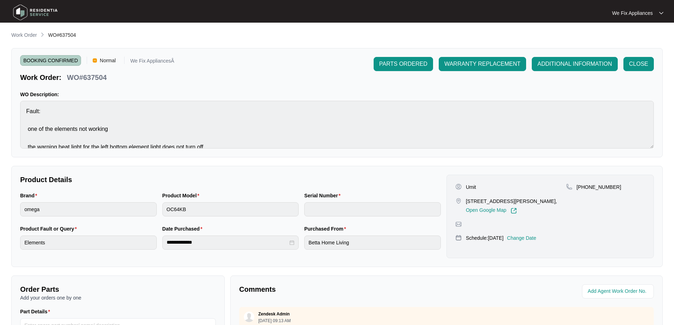
click at [534, 242] on p "Change Date" at bounding box center [521, 238] width 29 height 7
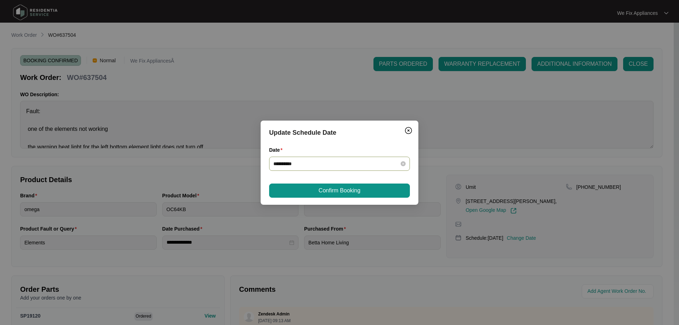
click at [338, 165] on input "**********" at bounding box center [335, 164] width 124 height 8
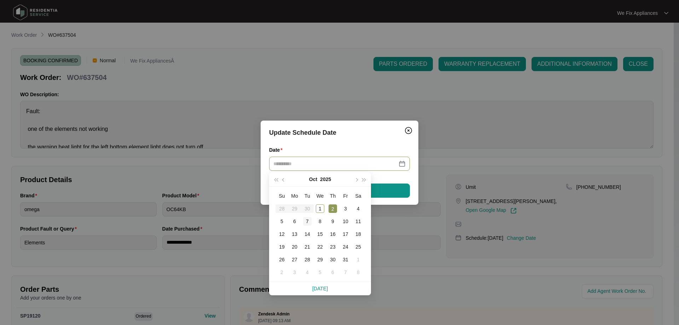
click at [307, 219] on div "7" at bounding box center [307, 221] width 8 height 8
type input "**********"
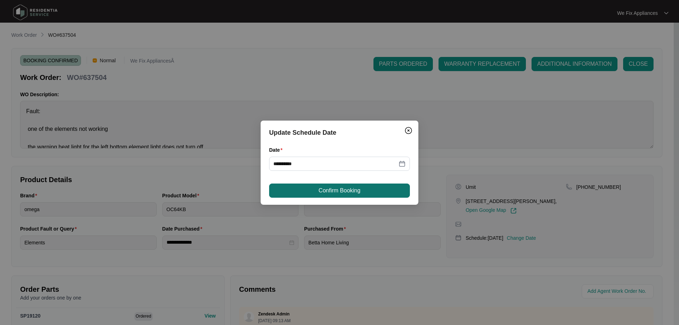
click at [328, 191] on span "Confirm Booking" at bounding box center [340, 190] width 42 height 8
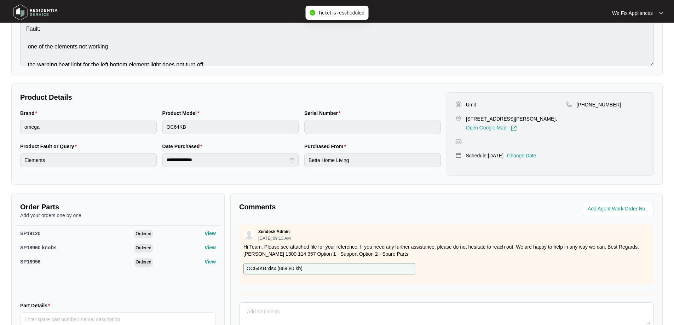
scroll to position [142, 0]
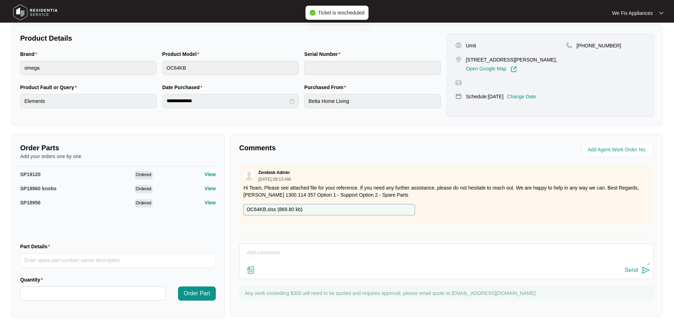
click at [295, 260] on textarea at bounding box center [446, 256] width 407 height 18
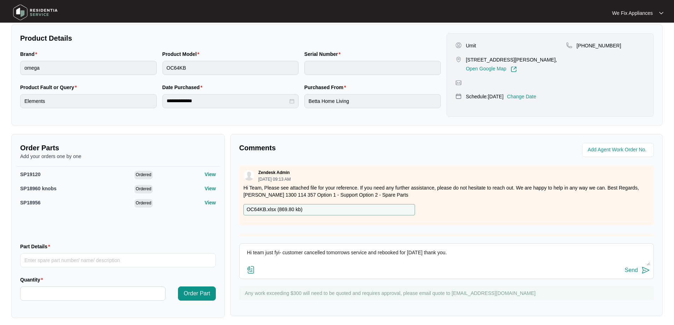
type textarea "Hi team just fyi- customer cancelled tomorrows service and rebooked for [DATE] …"
click at [633, 268] on div "Send" at bounding box center [631, 270] width 13 height 6
